Goal: Find specific page/section: Find specific page/section

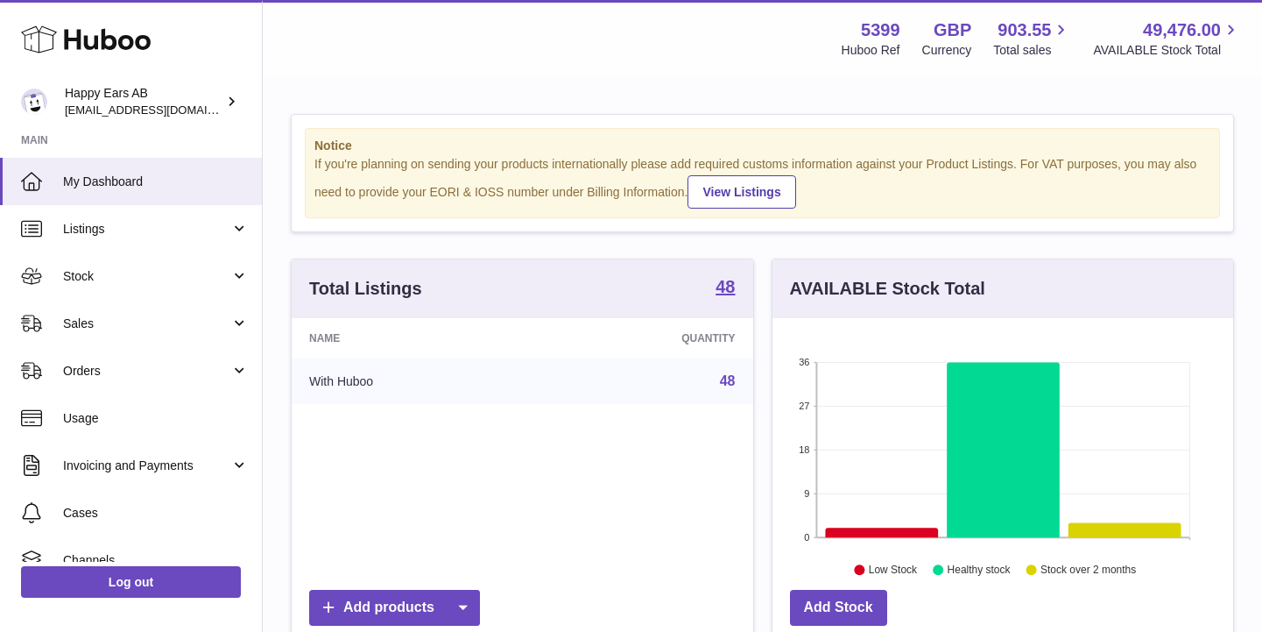
scroll to position [273, 461]
click at [117, 316] on span "Sales" at bounding box center [146, 323] width 167 height 17
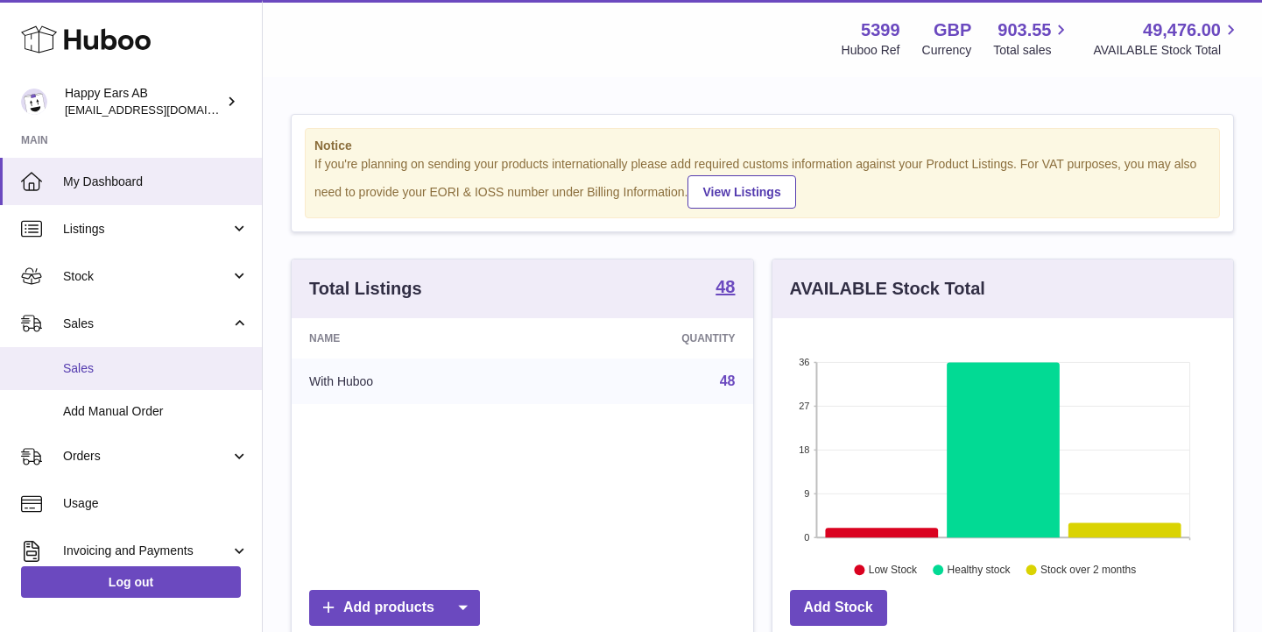
click at [126, 366] on span "Sales" at bounding box center [156, 368] width 186 height 17
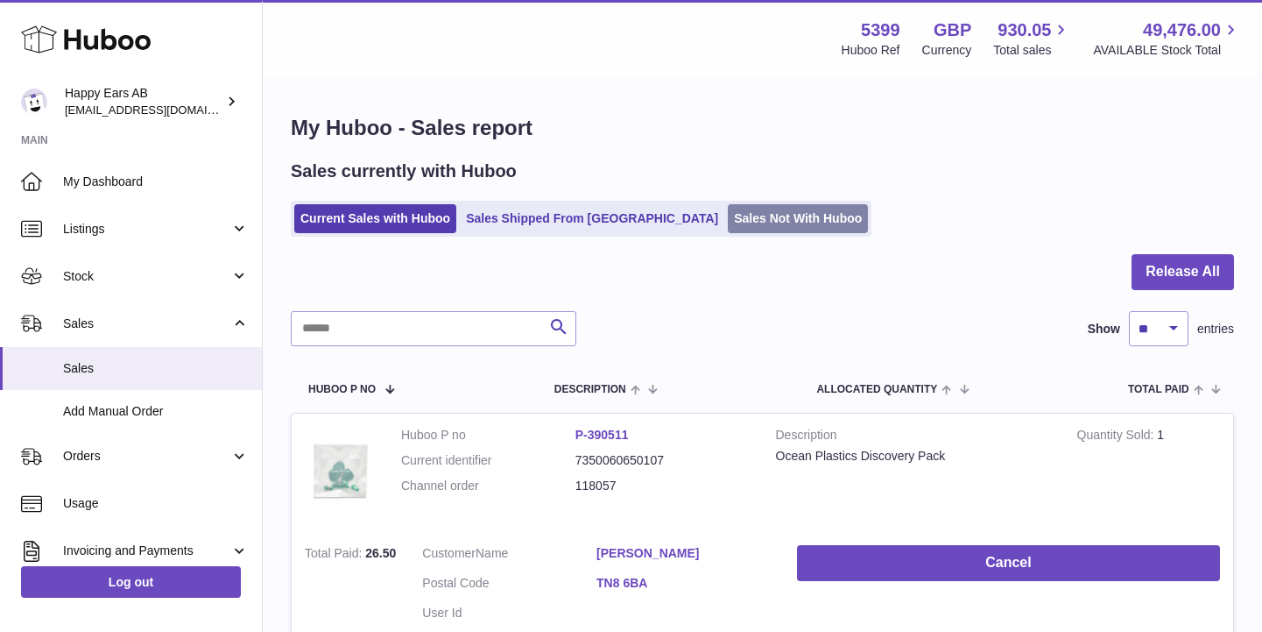
click at [728, 221] on link "Sales Not With Huboo" at bounding box center [798, 218] width 140 height 29
